Goal: Task Accomplishment & Management: Manage account settings

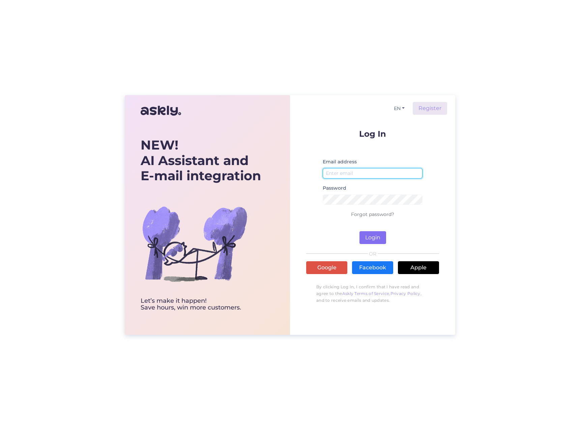
type input "[EMAIL_ADDRESS][DOMAIN_NAME]"
click at [374, 240] on button "Login" at bounding box center [373, 237] width 27 height 13
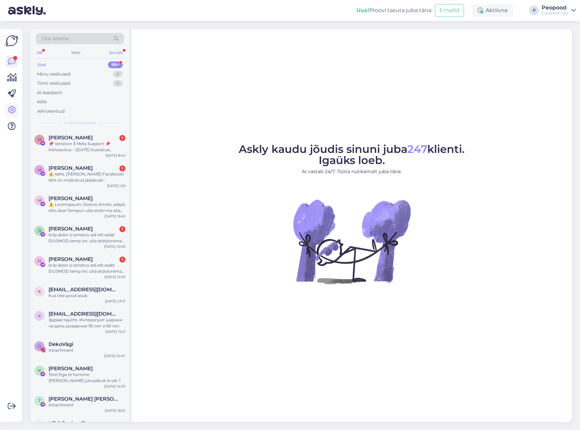
click at [13, 110] on icon at bounding box center [12, 110] width 8 height 8
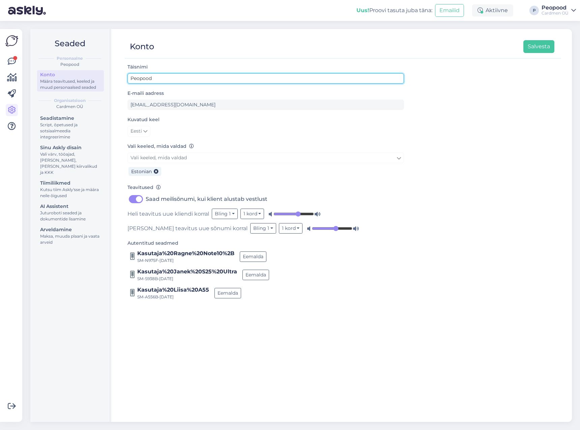
click at [164, 79] on input "Peopood" at bounding box center [266, 78] width 277 height 10
type input "Peopood OÜ"
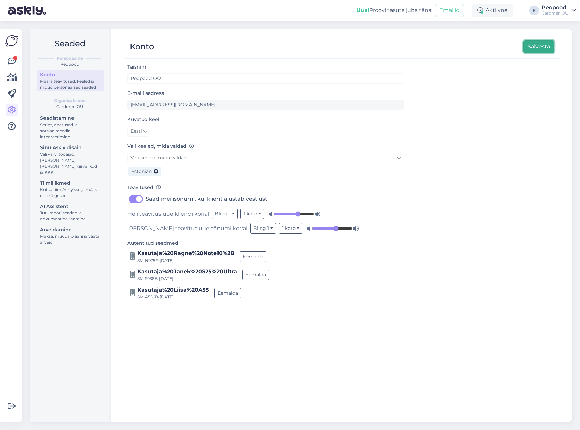
click at [541, 49] on button "Salvesta" at bounding box center [539, 46] width 31 height 13
click at [554, 7] on div "Peopood OÜ" at bounding box center [551, 7] width 35 height 5
click at [515, 26] on span "Cardmen OÜ" at bounding box center [501, 26] width 81 height 10
click at [13, 64] on icon at bounding box center [12, 61] width 8 height 8
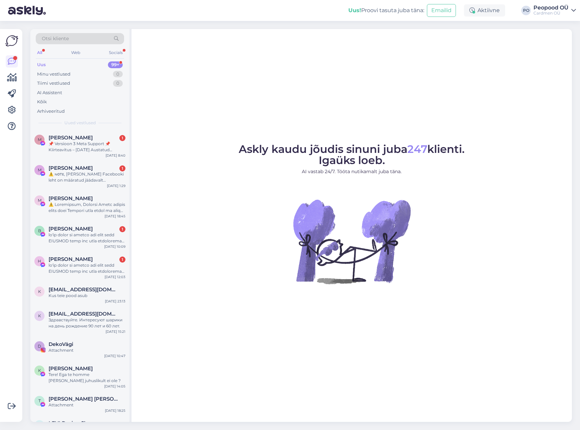
click at [33, 9] on img at bounding box center [27, 10] width 38 height 21
click at [526, 10] on div "PO" at bounding box center [526, 10] width 9 height 9
click at [542, 8] on div "Peopood OÜ" at bounding box center [551, 7] width 35 height 5
drag, startPoint x: 436, startPoint y: 72, endPoint x: 428, endPoint y: 80, distance: 11.4
click at [436, 72] on div "Askly kaudu jõudis sinuni juba 247 klienti. Igaüks loeb. AI vastab 24/7. Tööta …" at bounding box center [352, 225] width 441 height 393
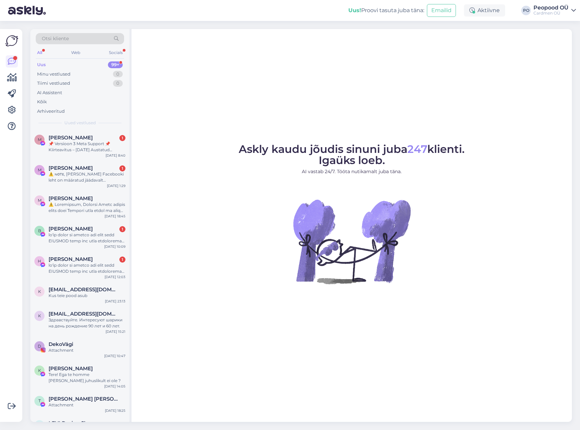
click at [463, 280] on figure "Askly kaudu jõudis sinuni juba 247 klienti. Igaüks loeb. AI vastab 24/7. Tööta …" at bounding box center [352, 223] width 428 height 158
click at [13, 111] on icon at bounding box center [12, 110] width 8 height 8
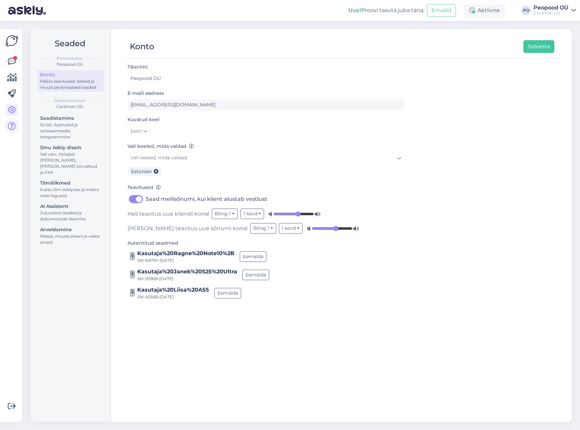
click at [14, 129] on icon at bounding box center [12, 126] width 8 height 8
